Goal: Transaction & Acquisition: Purchase product/service

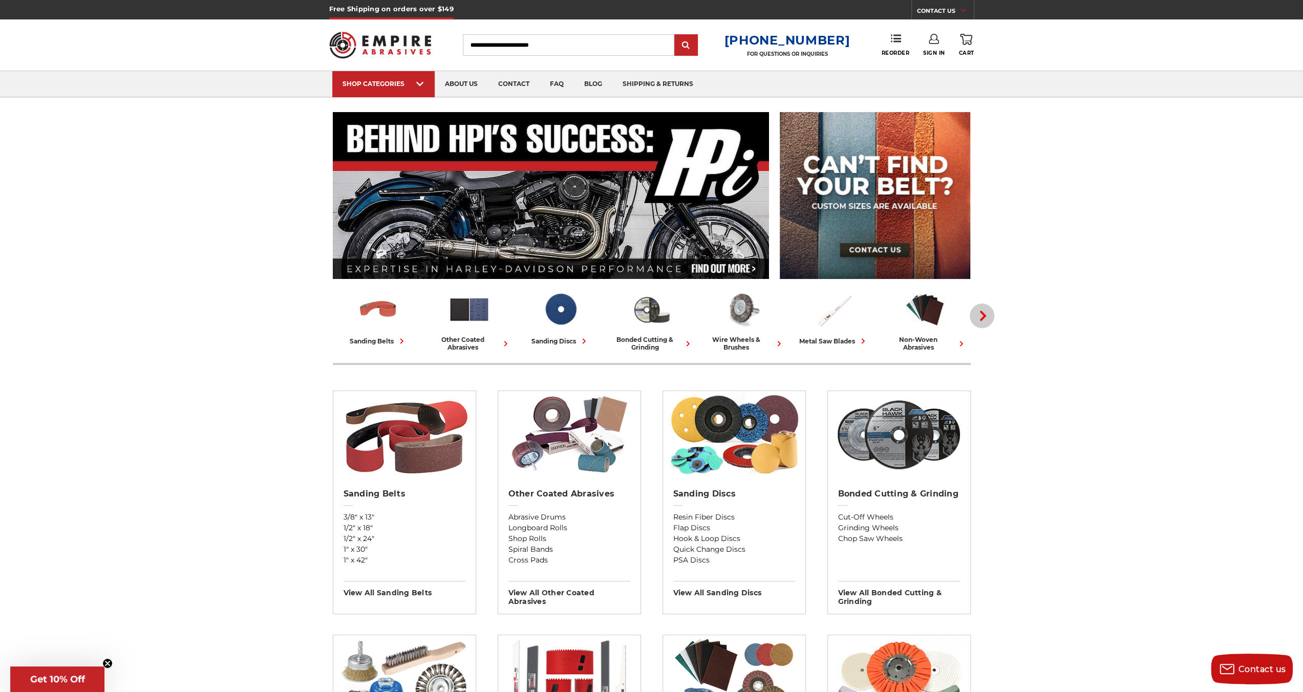
click at [990, 314] on button "Next" at bounding box center [982, 316] width 25 height 25
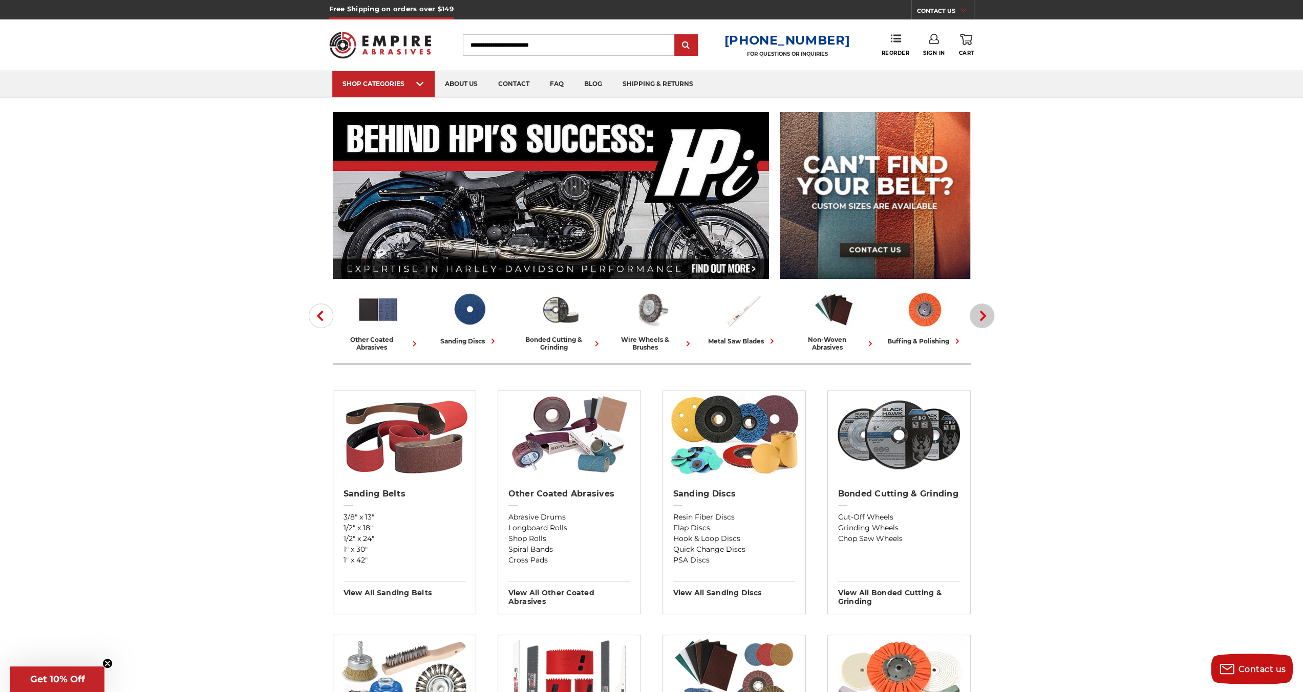
click at [990, 314] on button "Next" at bounding box center [982, 316] width 25 height 25
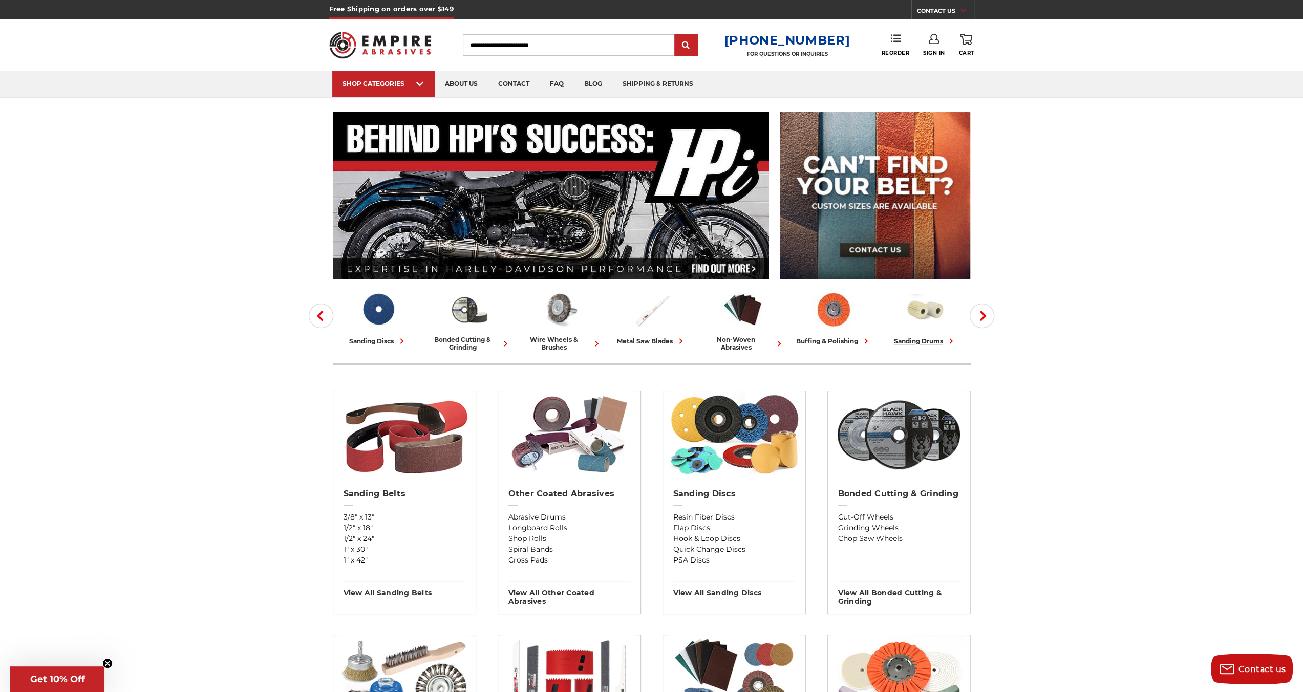
click at [933, 317] on img at bounding box center [925, 309] width 42 height 42
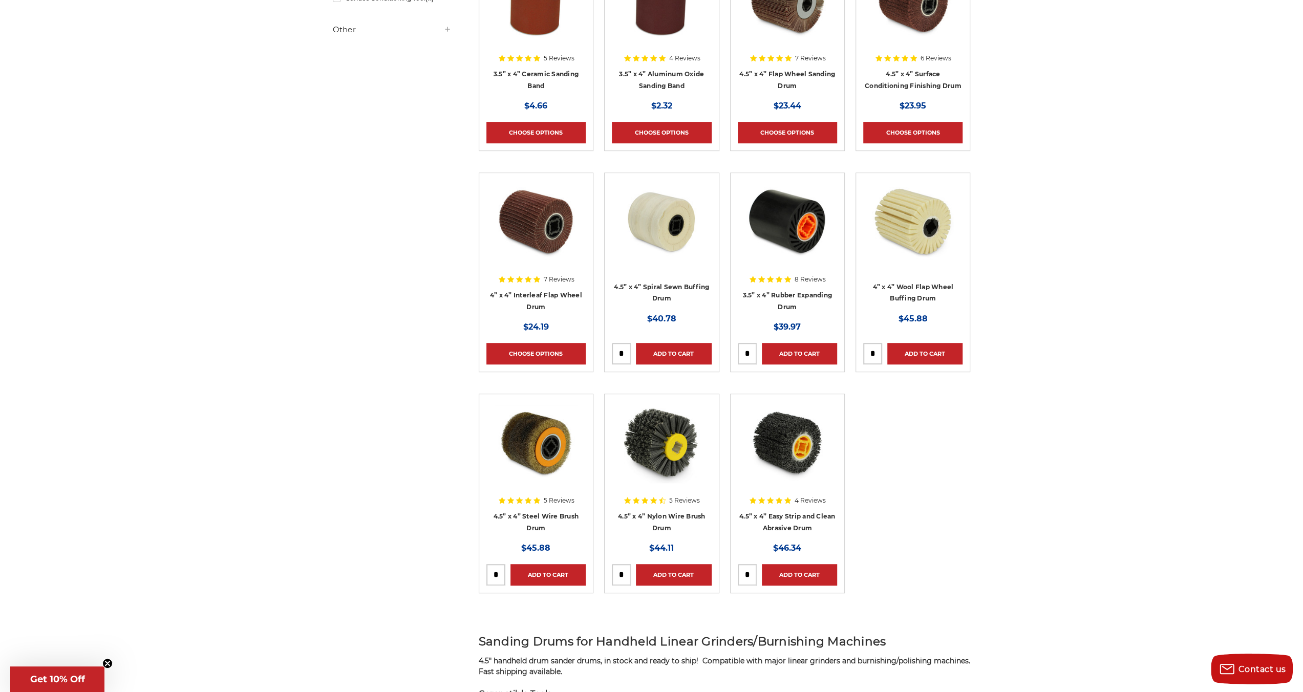
scroll to position [256, 0]
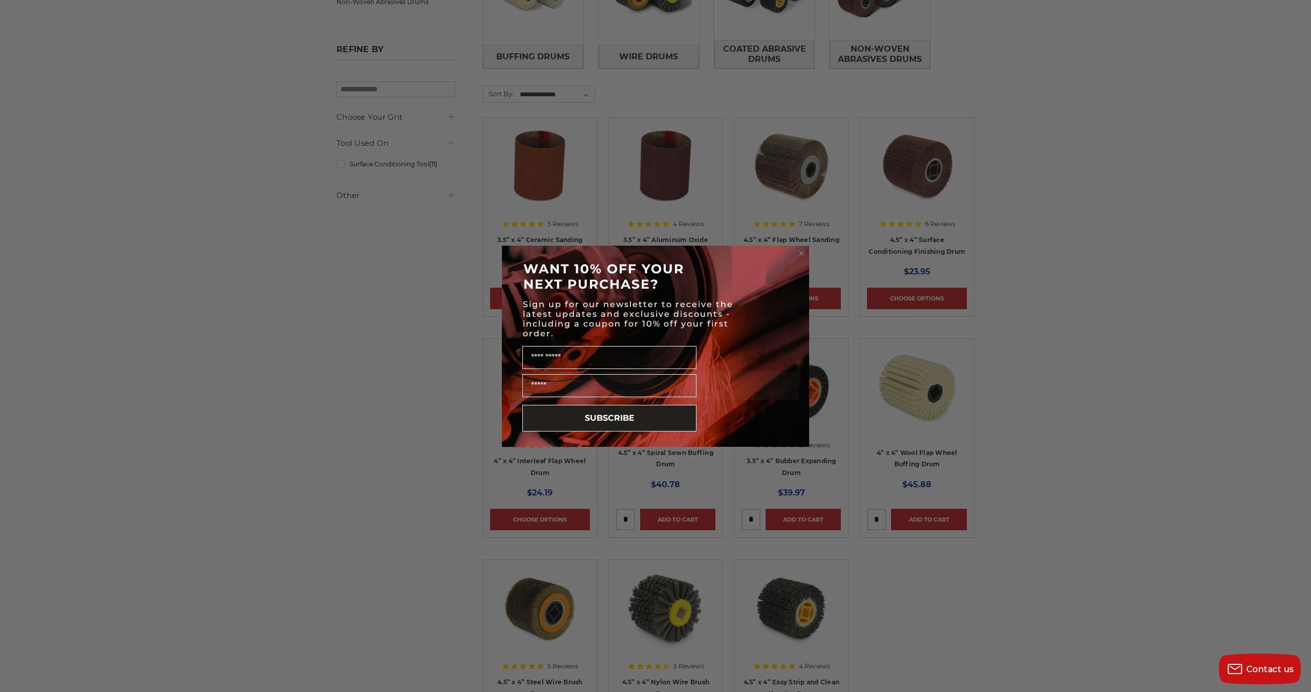
click at [800, 252] on icon "Close dialog" at bounding box center [801, 253] width 4 height 4
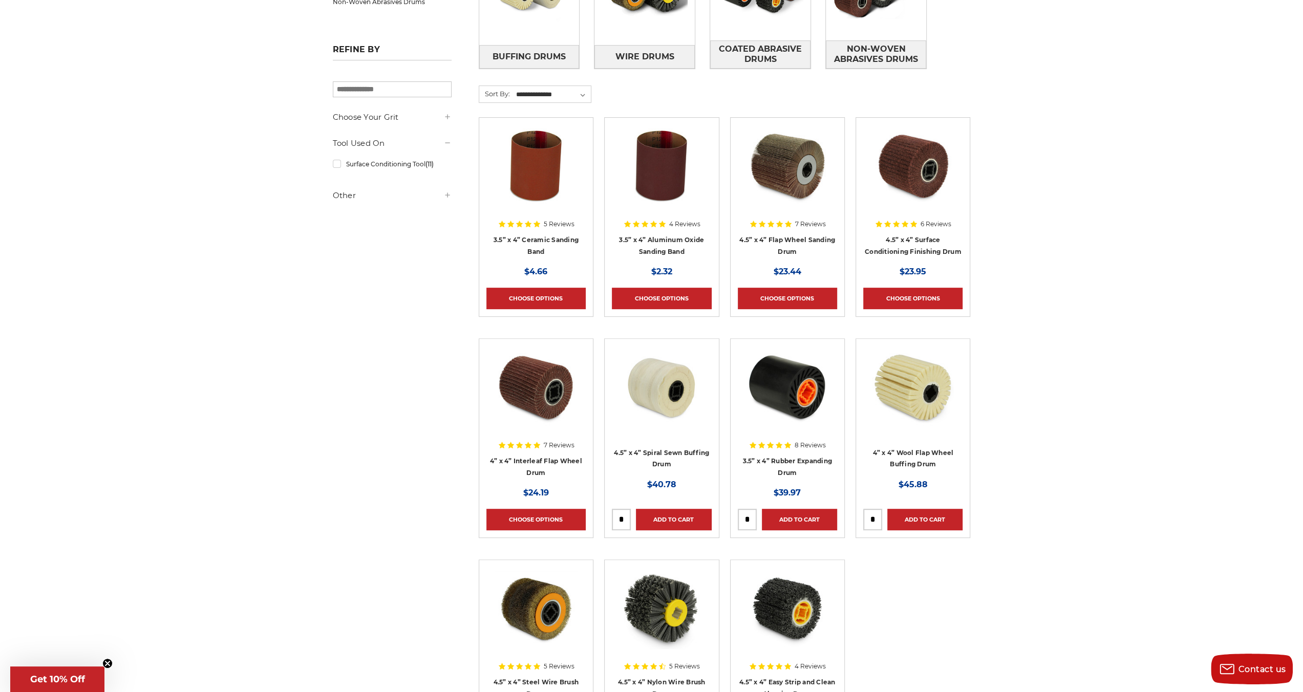
click at [906, 182] on img at bounding box center [913, 166] width 82 height 82
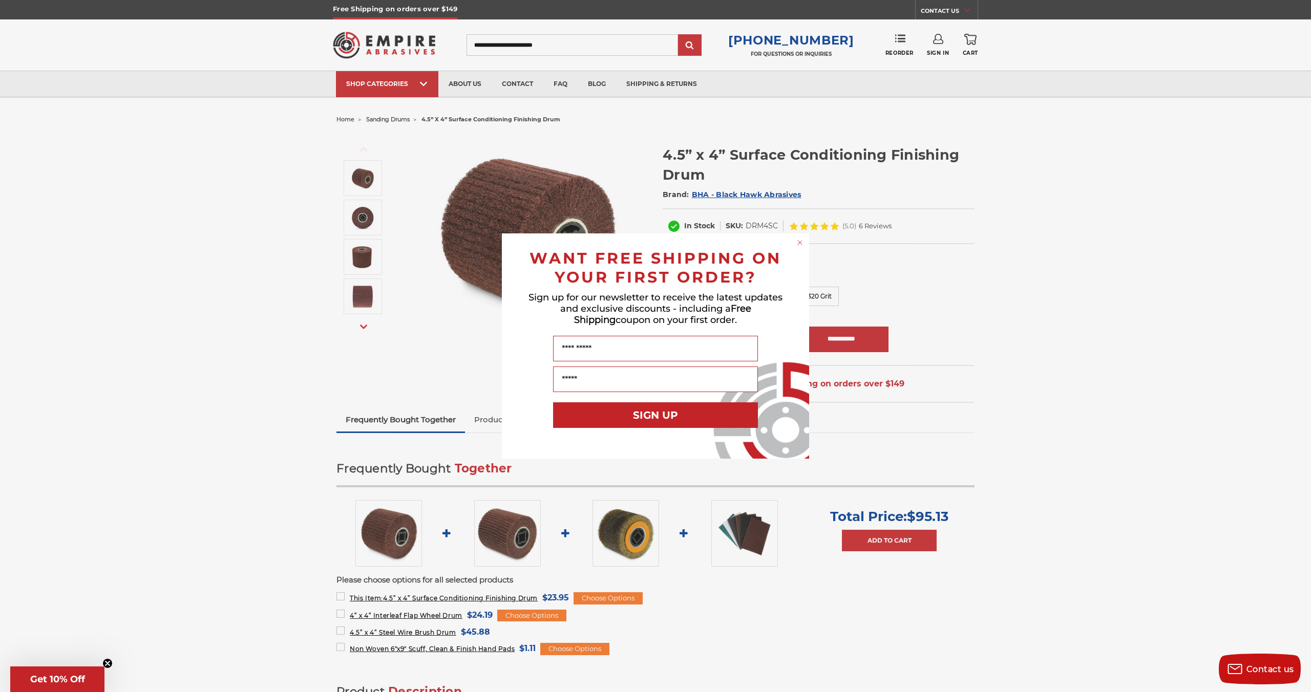
click at [800, 244] on circle "Close dialog" at bounding box center [800, 243] width 10 height 10
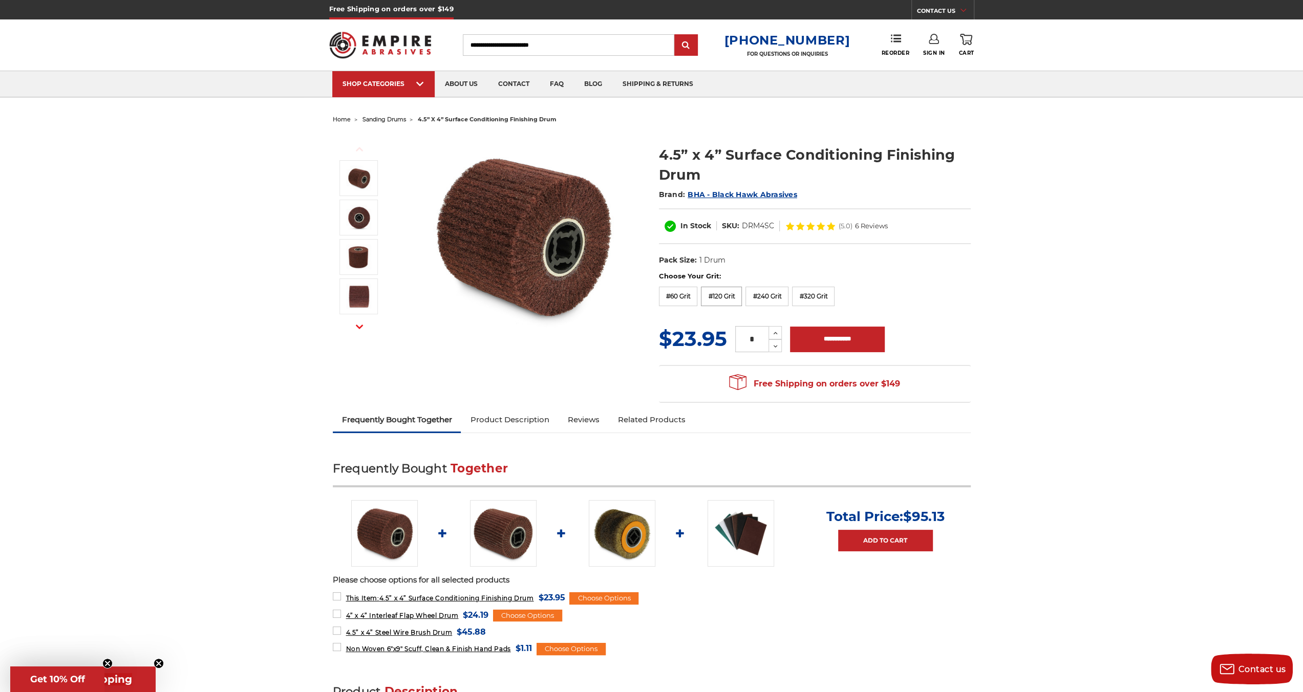
click at [721, 292] on label "#120 Grit" at bounding box center [721, 296] width 41 height 19
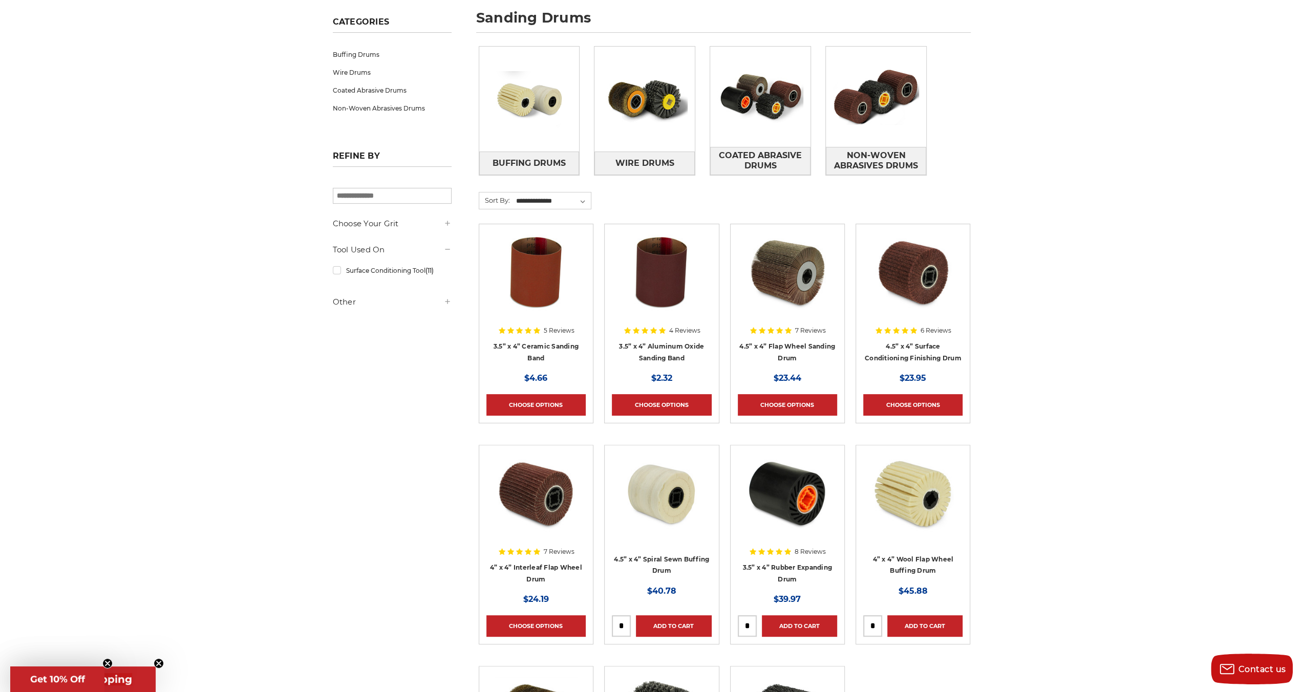
scroll to position [148, 0]
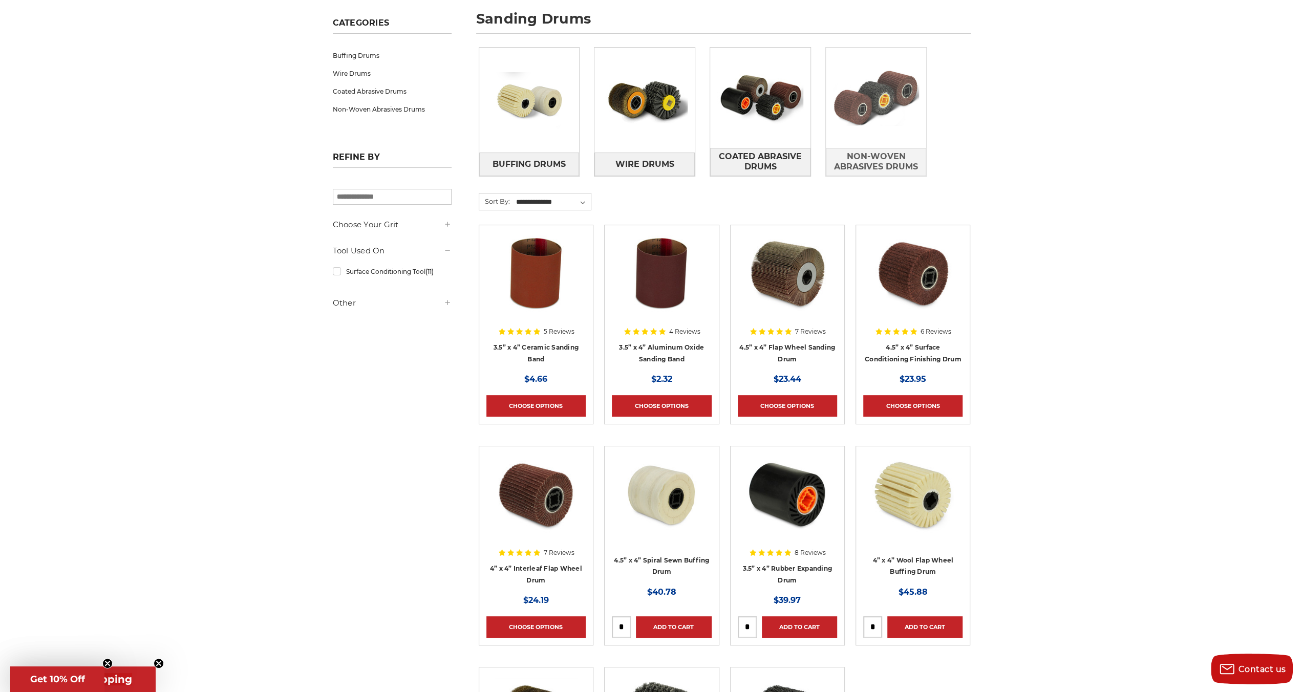
click at [856, 104] on img at bounding box center [876, 97] width 100 height 71
click at [556, 494] on img at bounding box center [536, 495] width 82 height 82
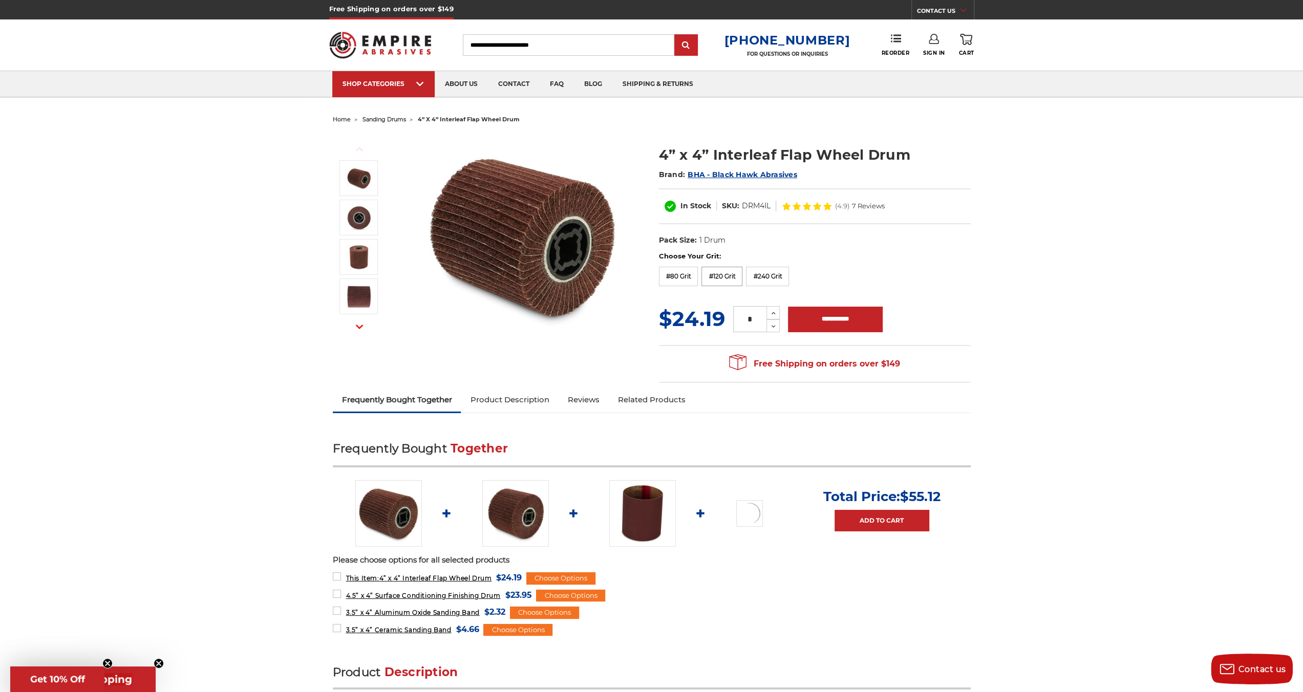
click at [730, 278] on label "#120 Grit" at bounding box center [721, 276] width 41 height 19
